Goal: Use online tool/utility: Utilize a website feature to perform a specific function

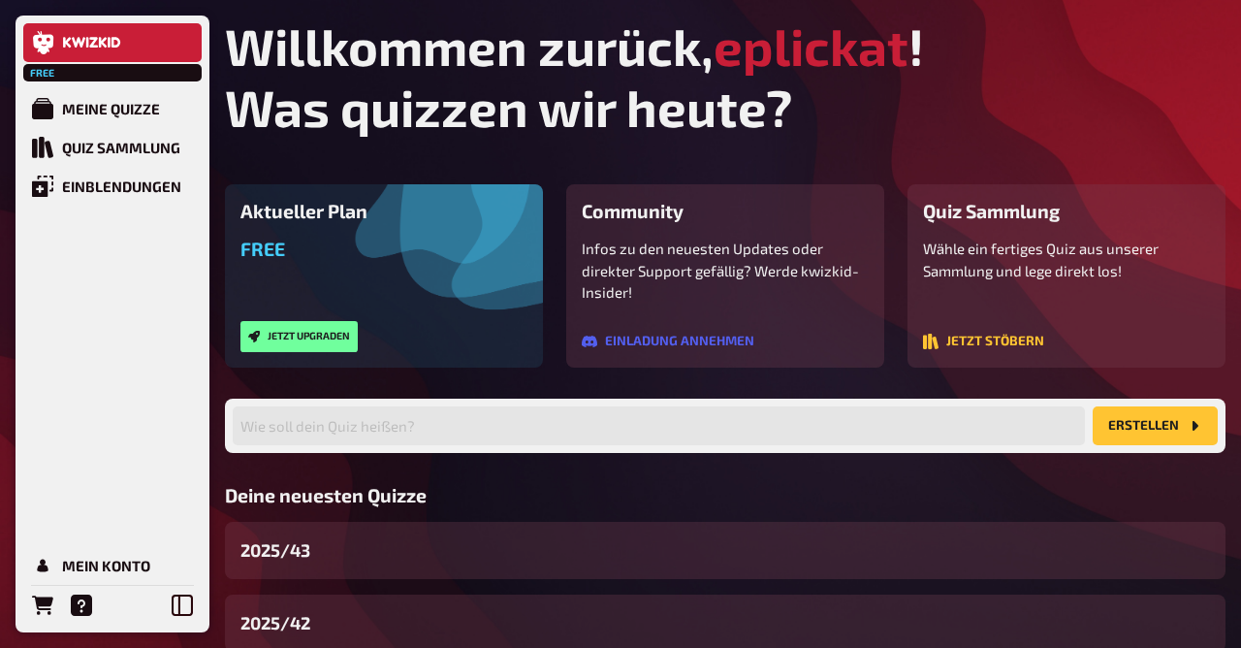
scroll to position [204, 0]
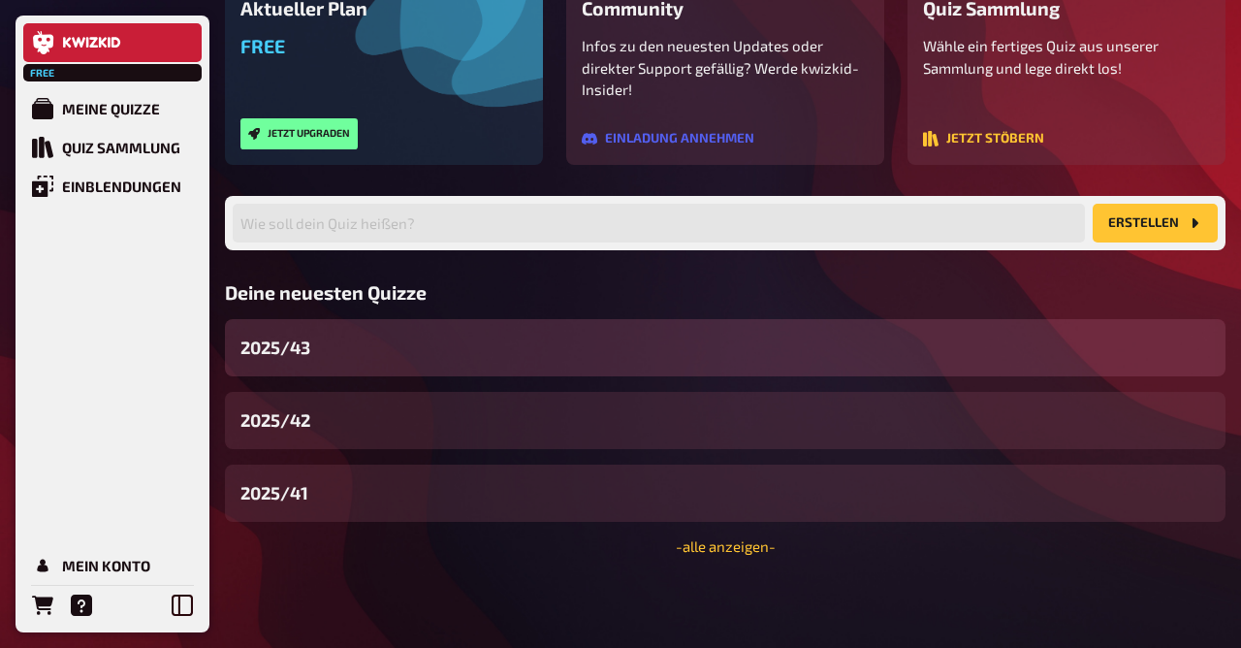
click at [306, 346] on span "2025/43" at bounding box center [276, 348] width 70 height 26
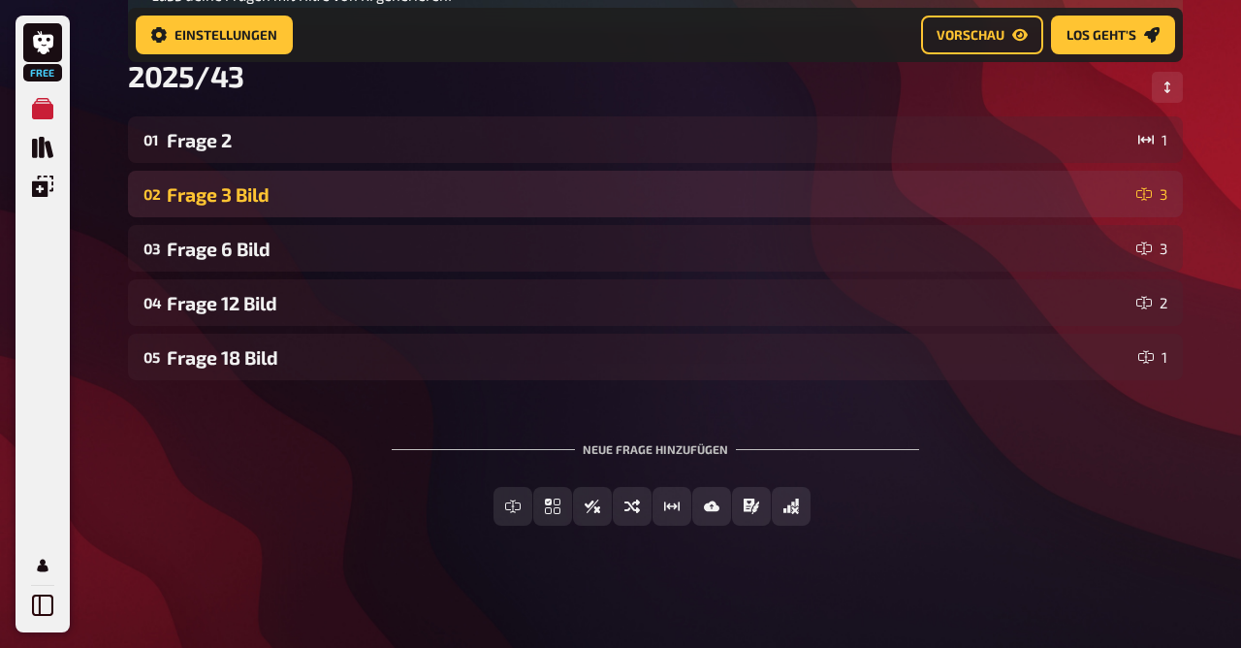
scroll to position [281, 0]
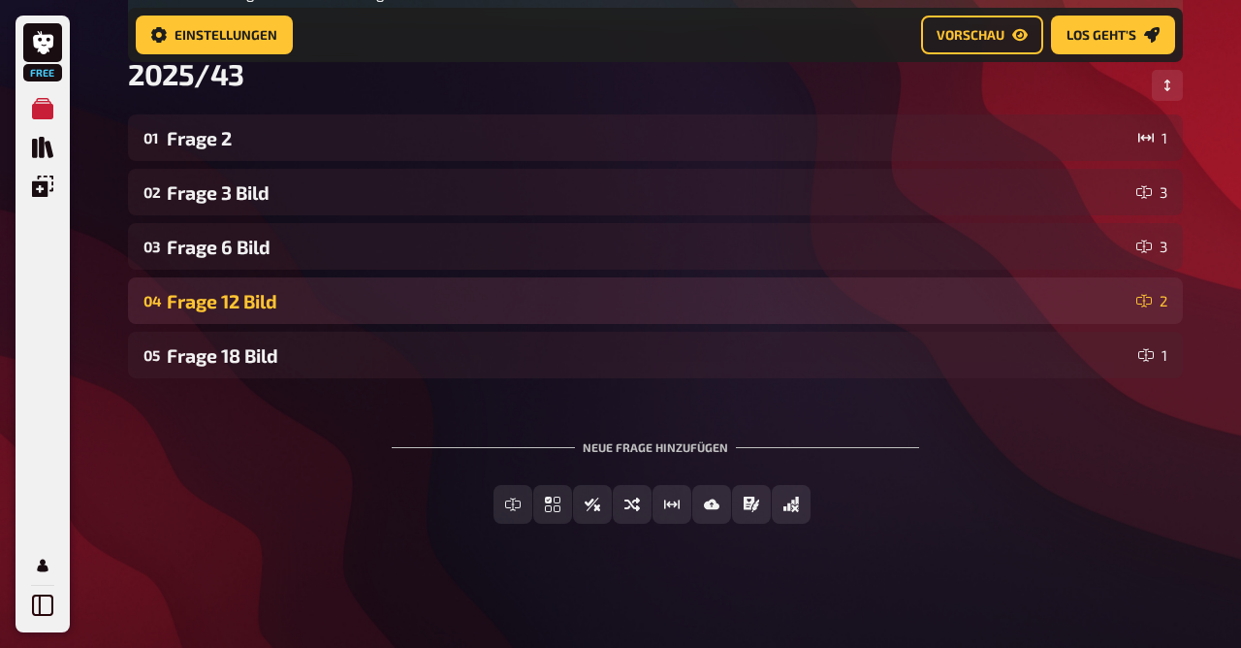
click at [263, 294] on div "Frage 12 Bild" at bounding box center [648, 301] width 962 height 22
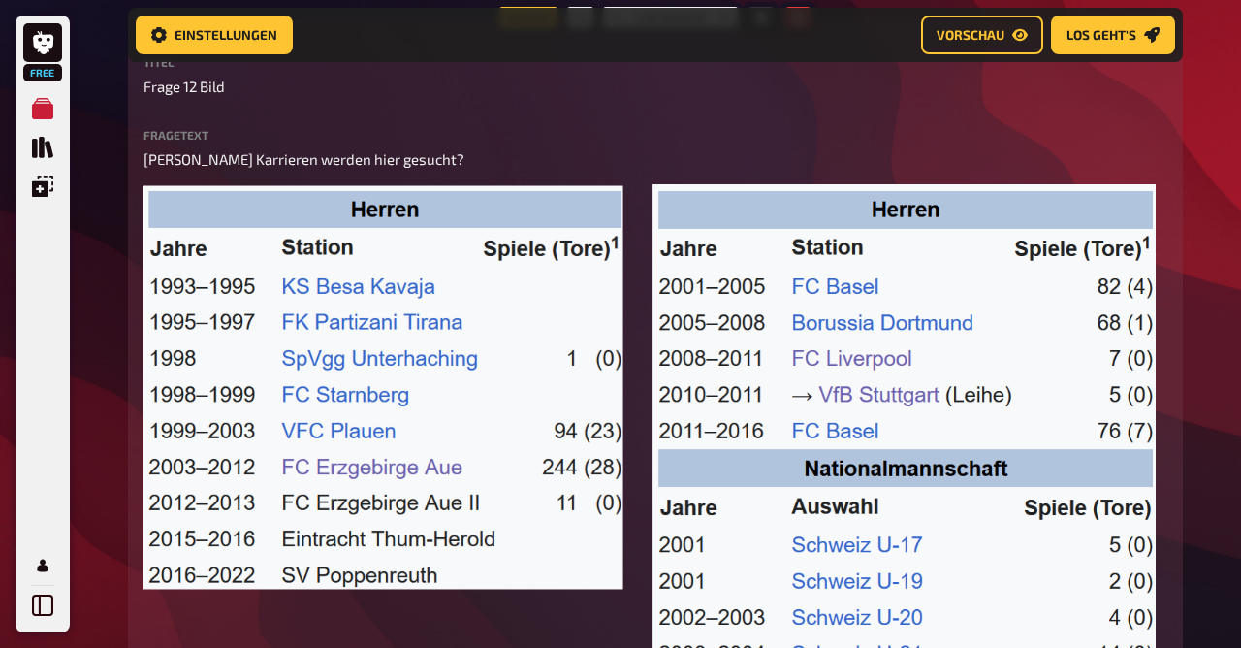
scroll to position [603, 0]
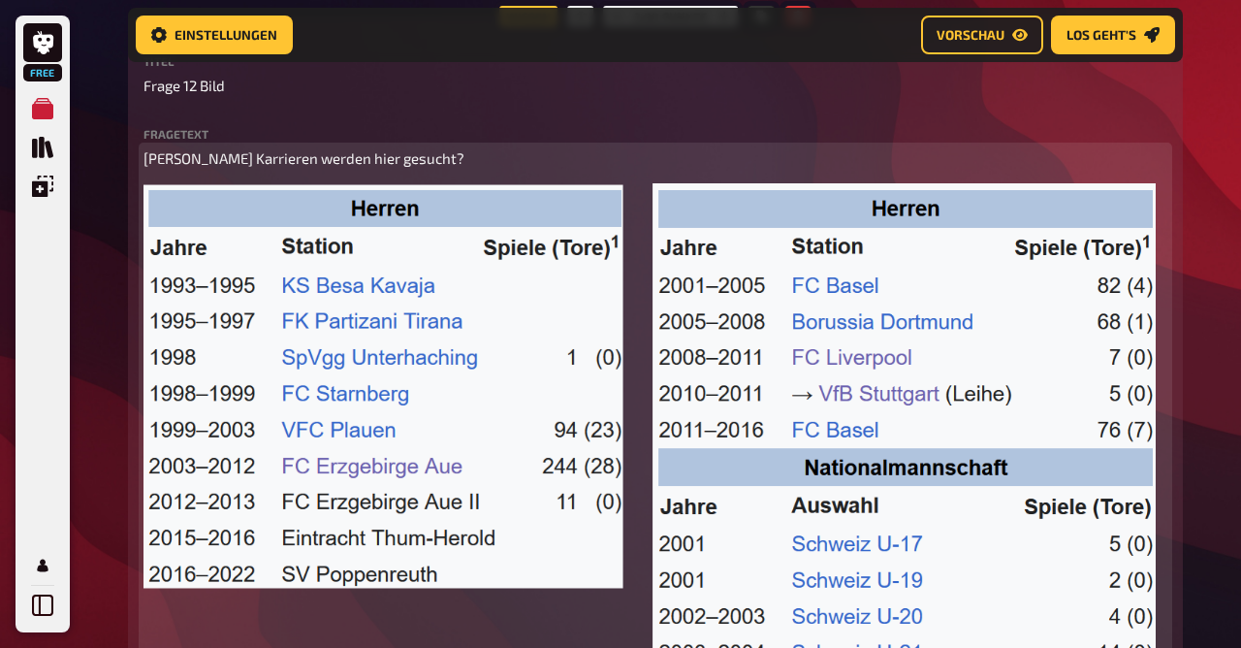
click at [548, 294] on img at bounding box center [650, 442] width 1013 height 518
click at [1136, 209] on icon "button" at bounding box center [1133, 207] width 9 height 12
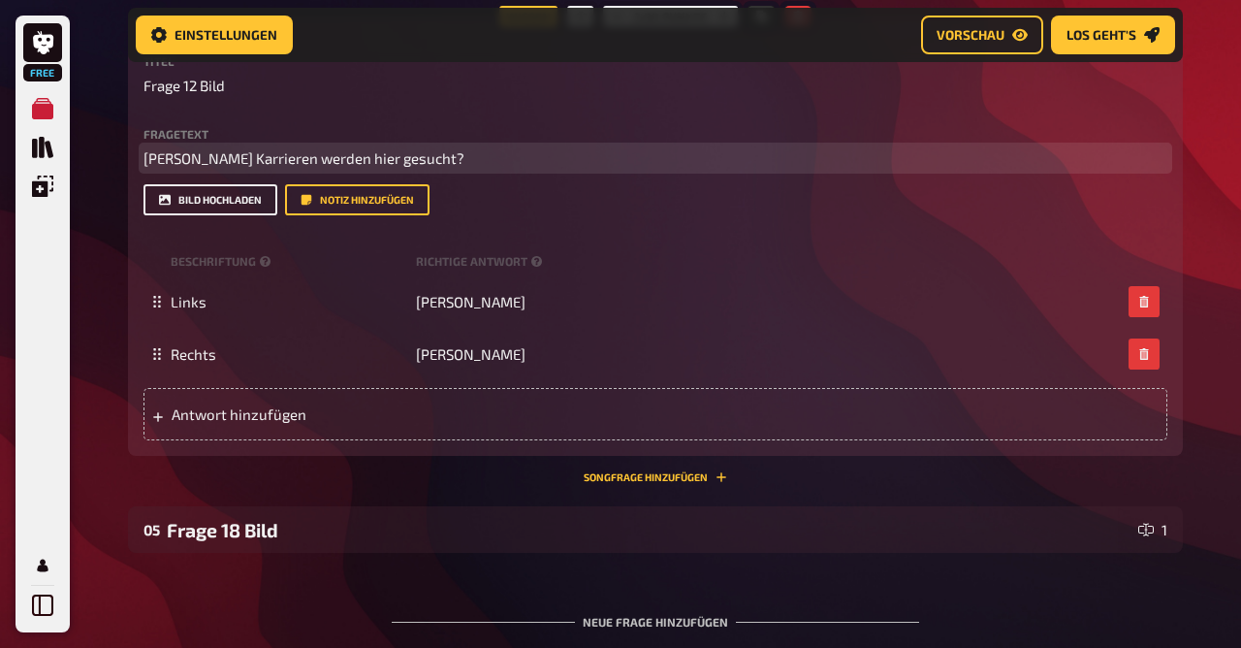
click at [221, 198] on button "Bild hochladen" at bounding box center [211, 199] width 134 height 31
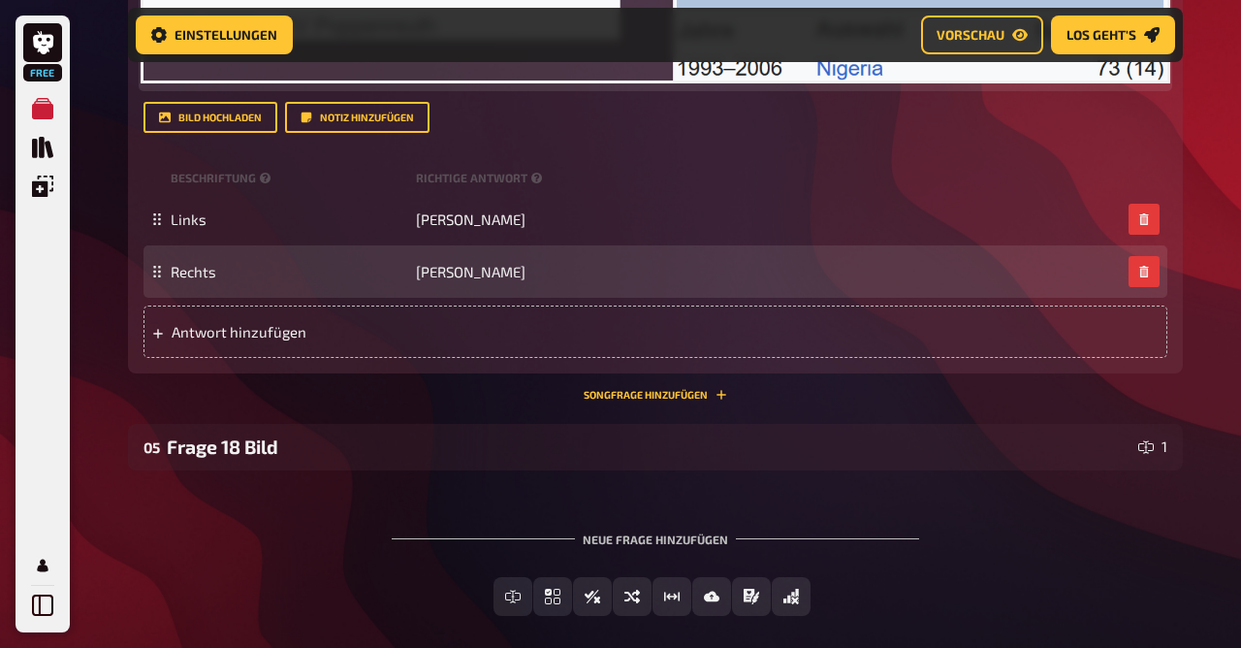
scroll to position [1159, 0]
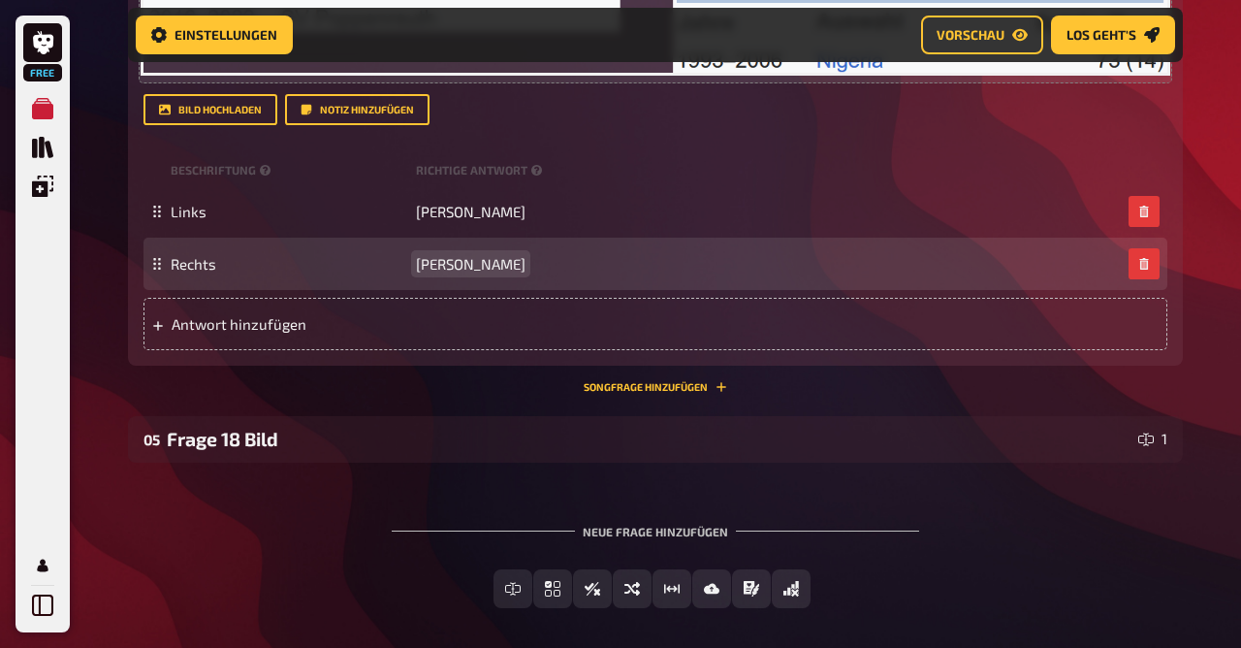
click at [482, 256] on span "[PERSON_NAME]" at bounding box center [471, 263] width 110 height 17
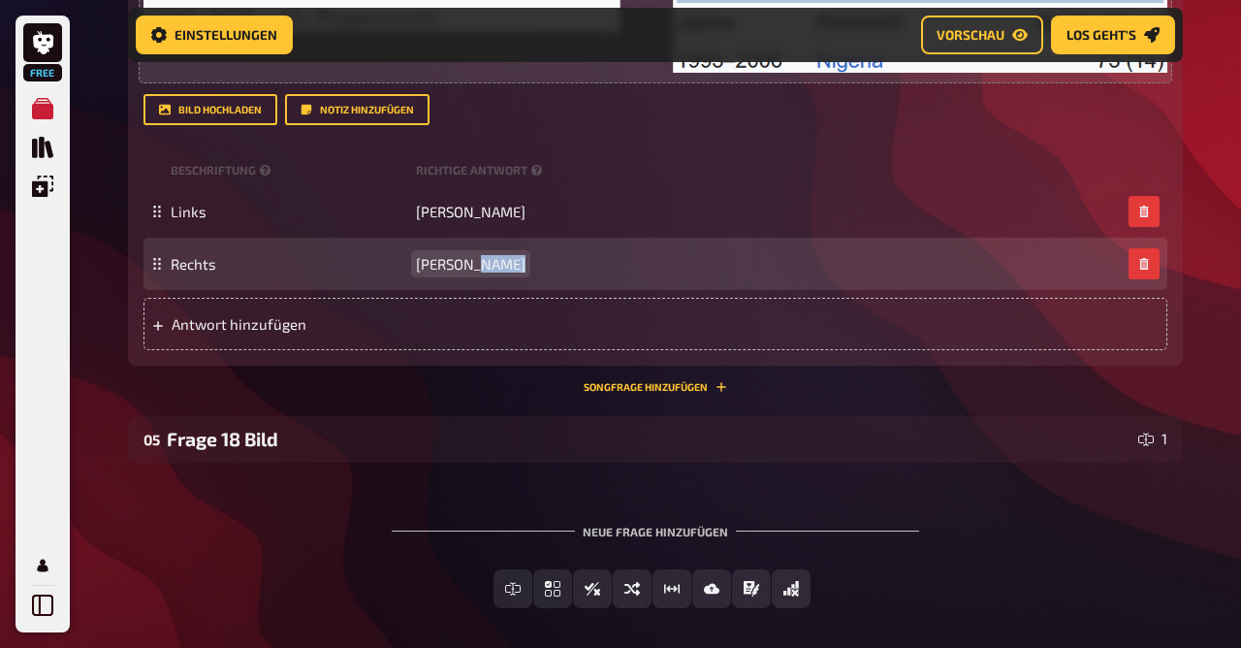
click at [482, 256] on span "[PERSON_NAME]" at bounding box center [471, 263] width 110 height 17
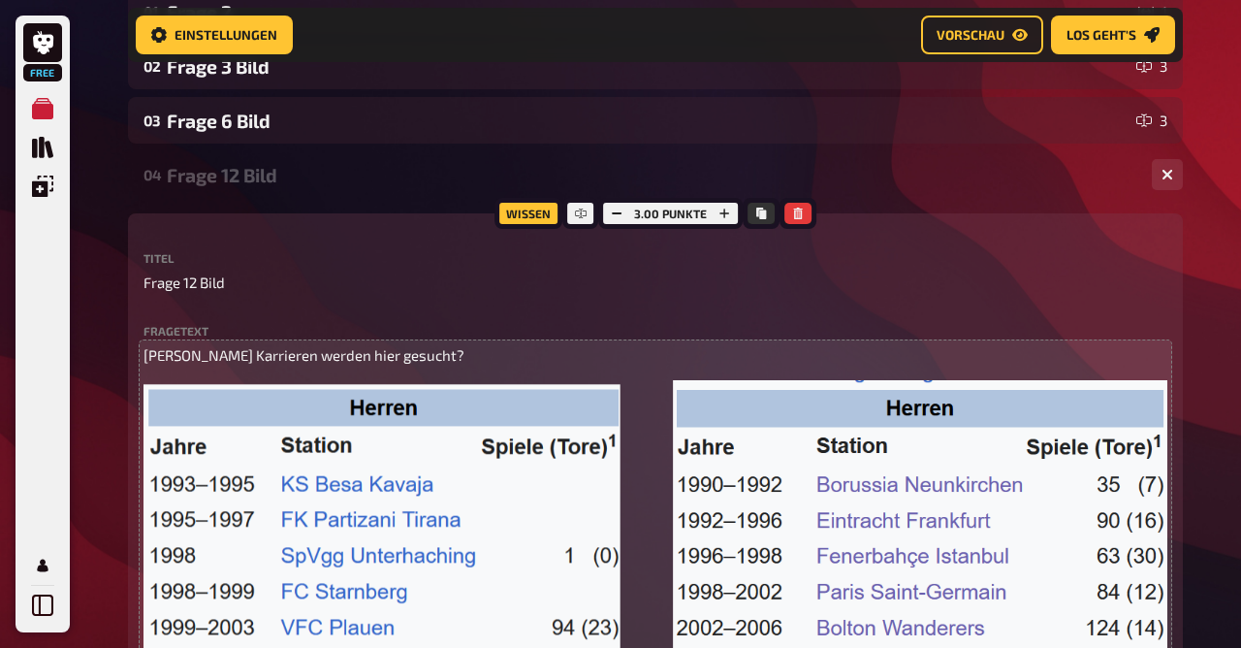
scroll to position [402, 0]
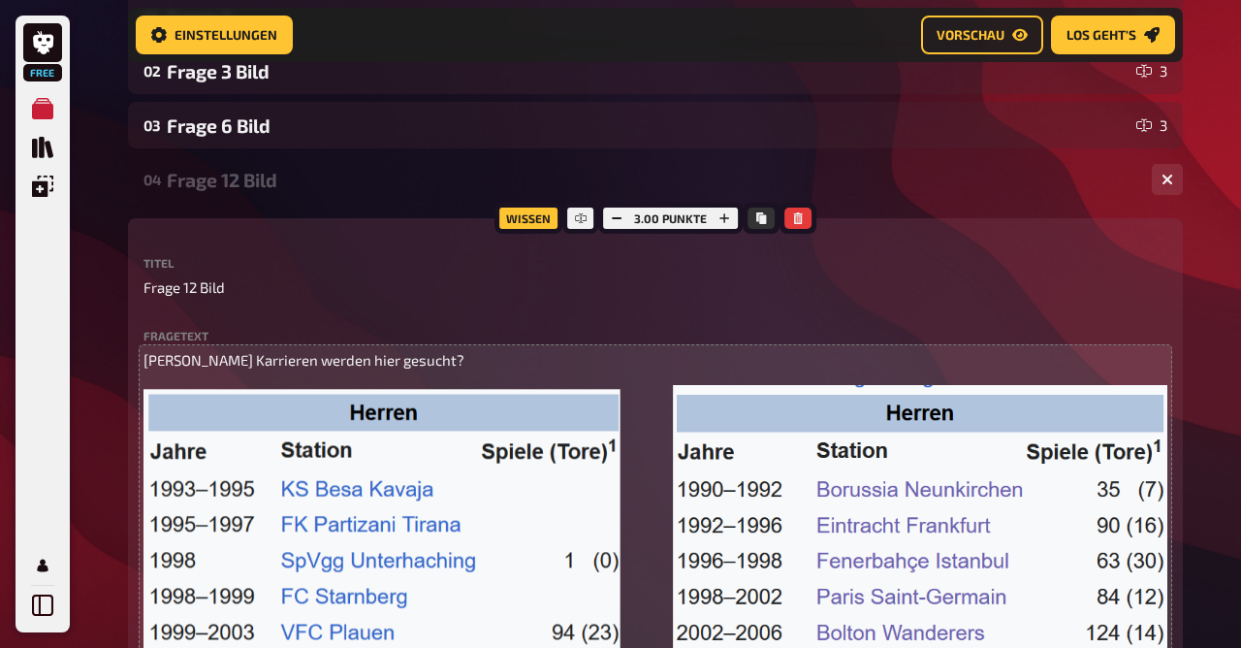
click at [402, 169] on div "Frage 12 Bild" at bounding box center [652, 180] width 970 height 22
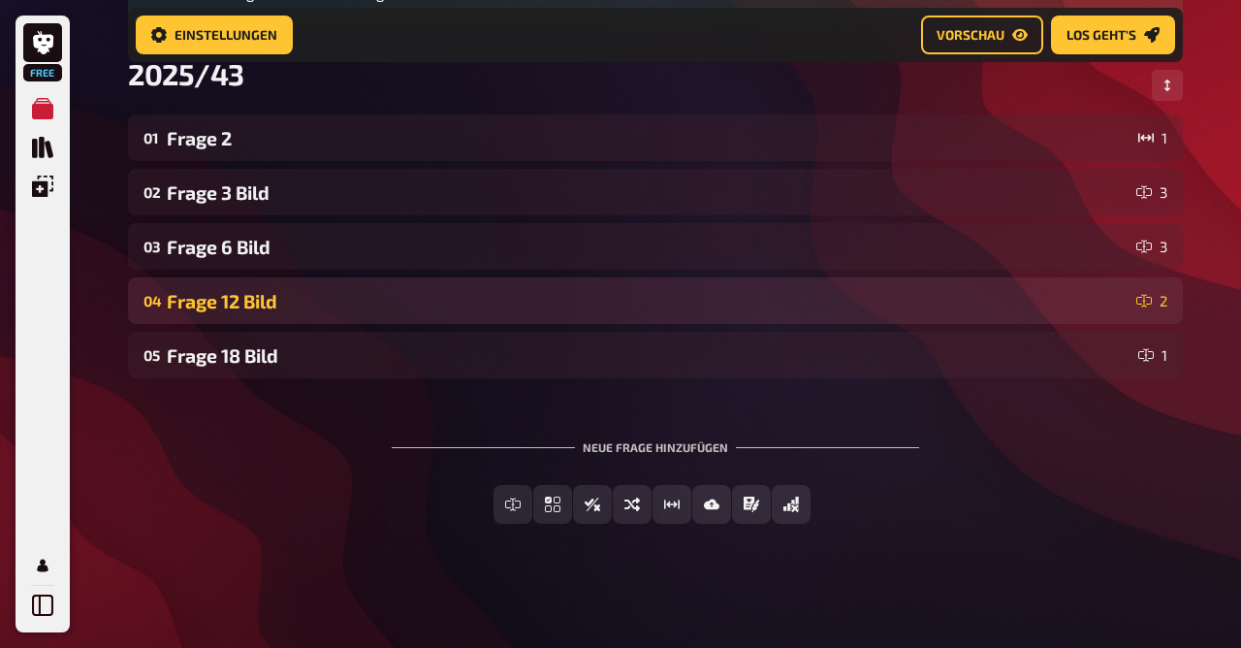
scroll to position [282, 0]
